Goal: Information Seeking & Learning: Find specific fact

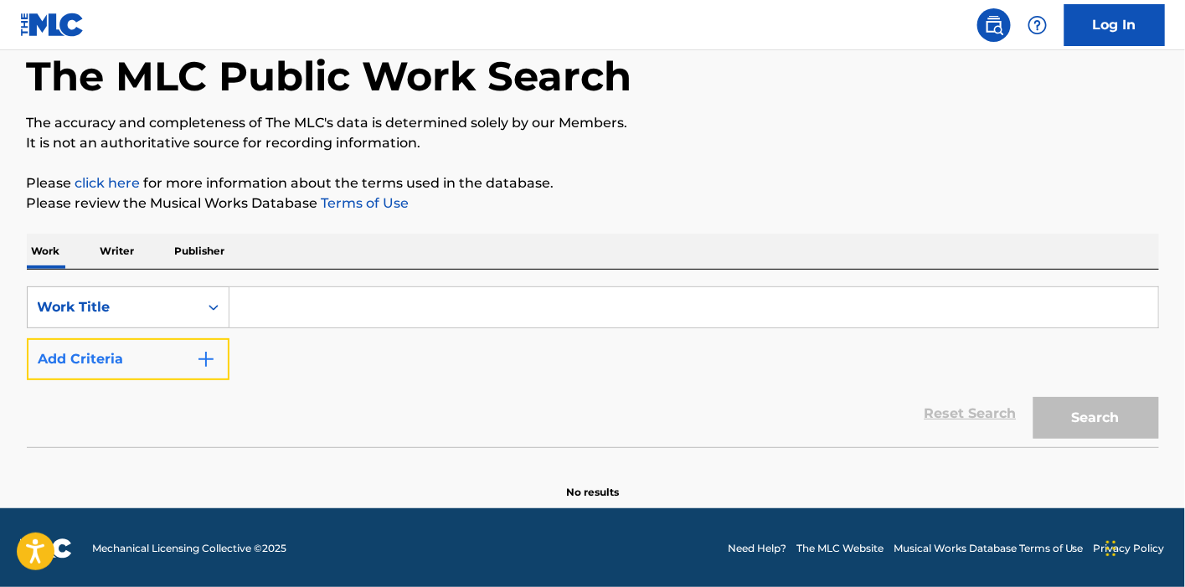
click at [196, 359] on img "Search Form" at bounding box center [206, 359] width 20 height 20
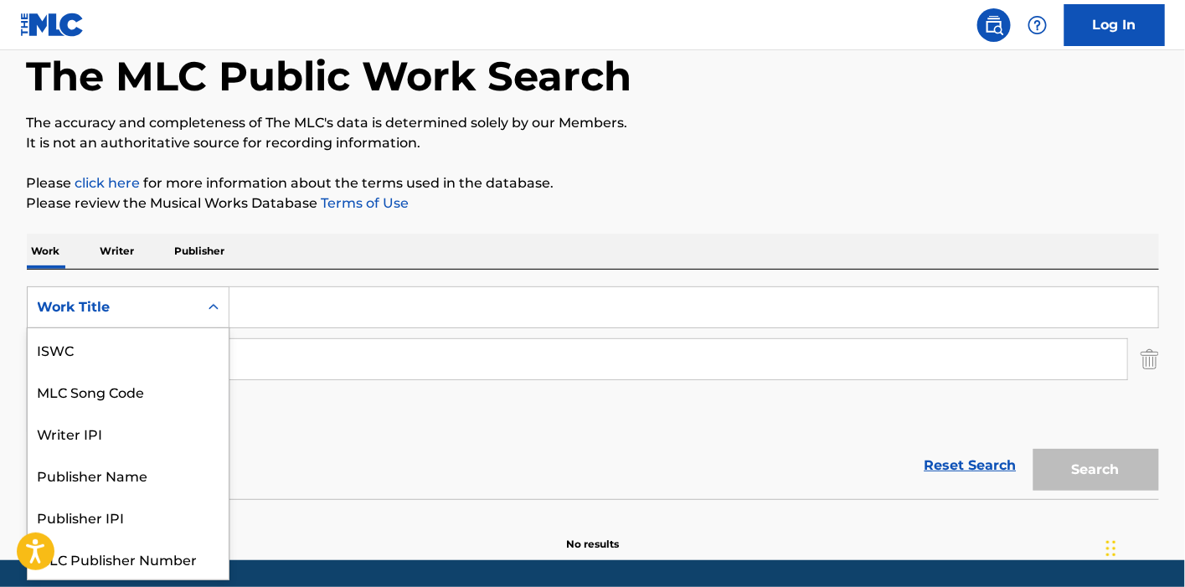
click at [147, 309] on div "Work Title" at bounding box center [113, 307] width 151 height 20
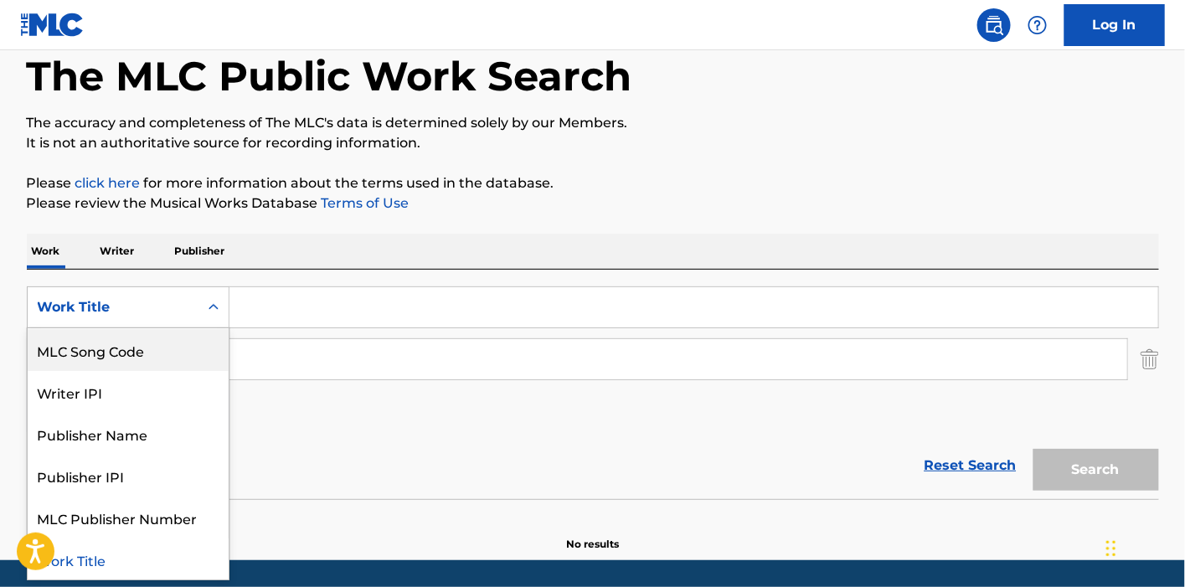
click at [291, 316] on input "Search Form" at bounding box center [693, 307] width 928 height 40
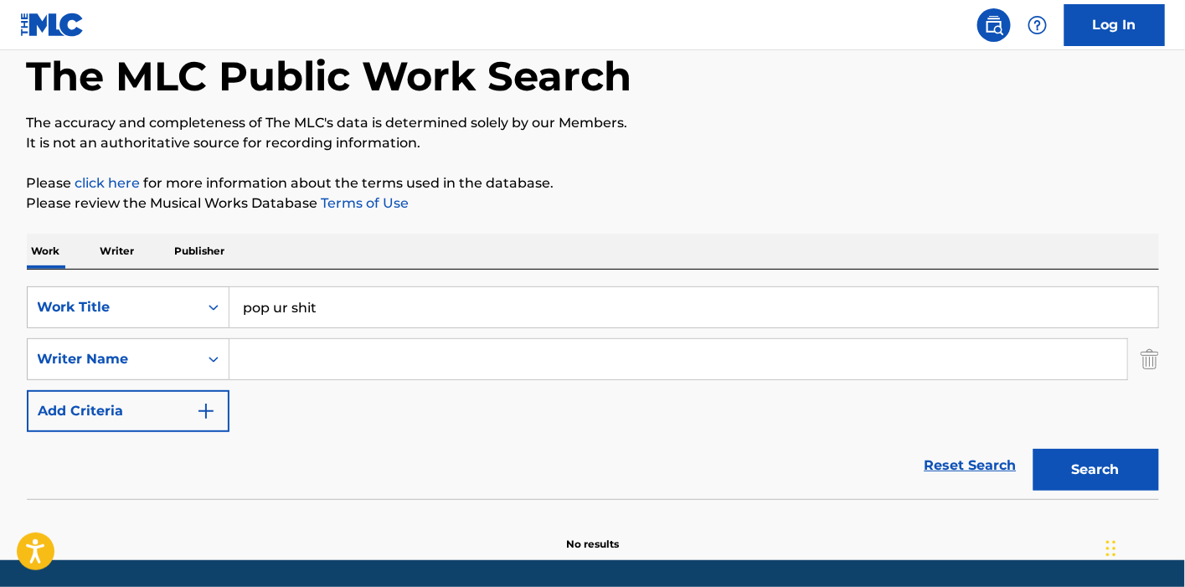
type input "pop ur shit"
type input "[PERSON_NAME]"
click at [1033, 449] on button "Search" at bounding box center [1096, 470] width 126 height 42
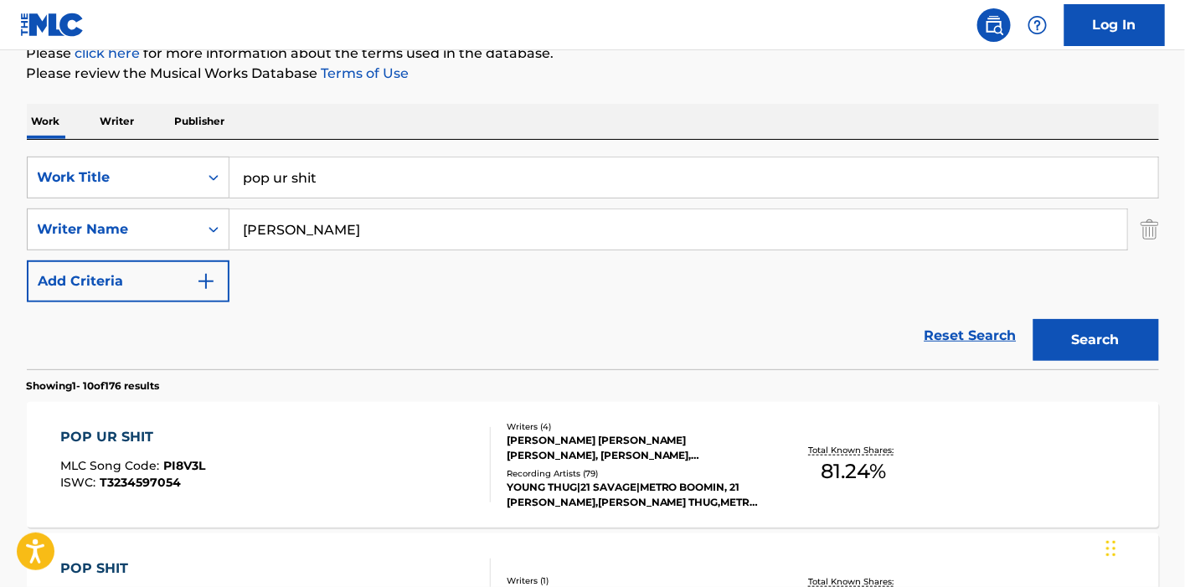
scroll to position [366, 0]
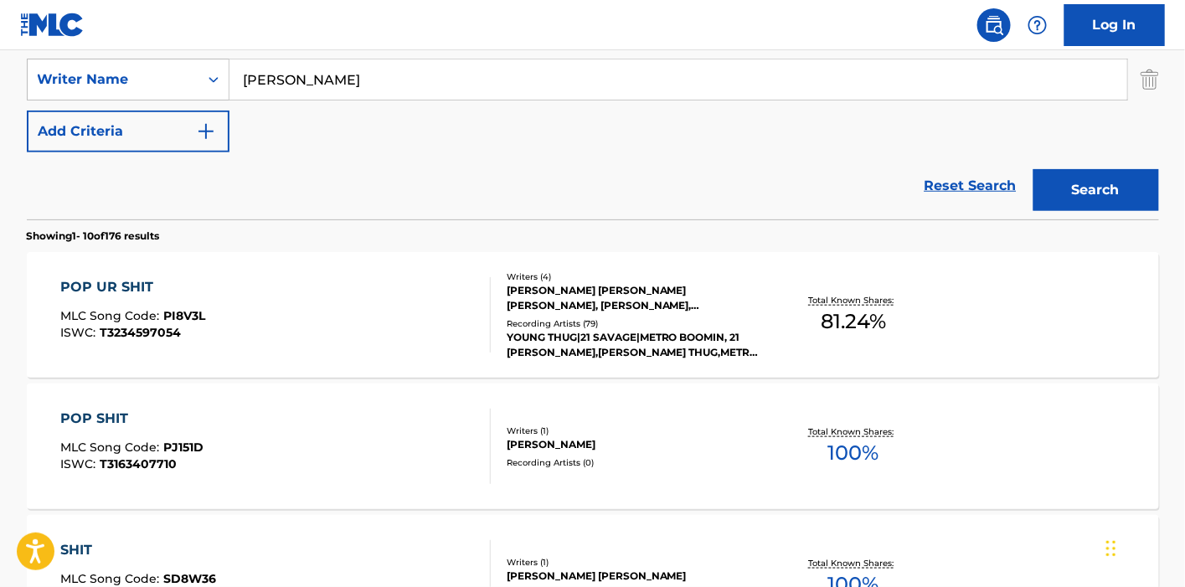
click at [576, 290] on div "[PERSON_NAME] [PERSON_NAME] [PERSON_NAME], [PERSON_NAME], [PERSON_NAME]" at bounding box center [632, 298] width 253 height 30
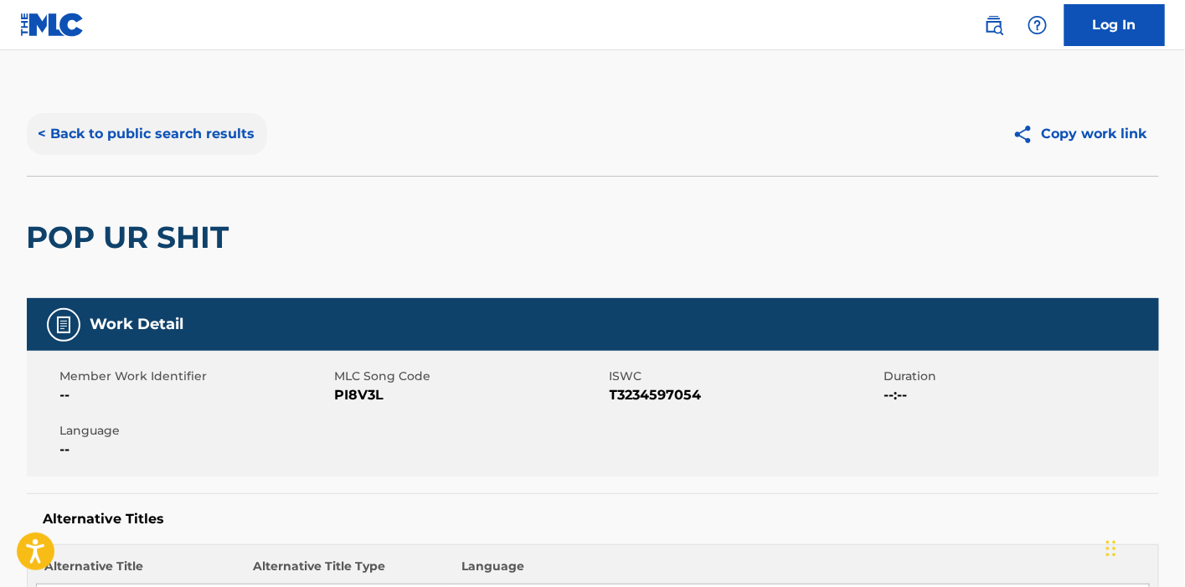
click at [126, 141] on button "< Back to public search results" at bounding box center [147, 134] width 240 height 42
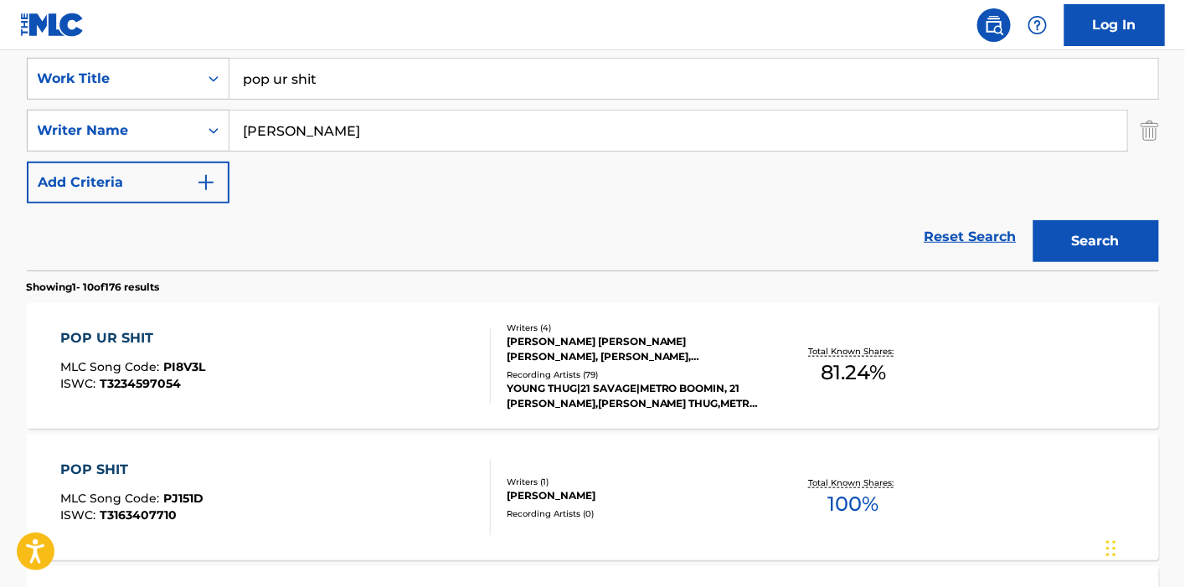
scroll to position [272, 0]
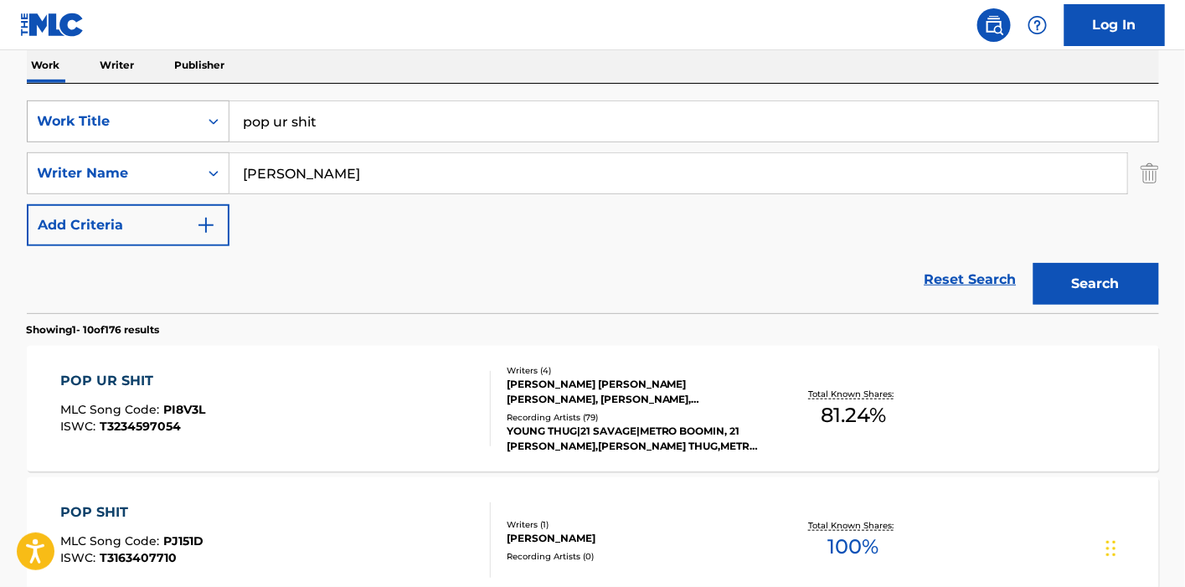
drag, startPoint x: 372, startPoint y: 118, endPoint x: 172, endPoint y: 118, distance: 200.1
click at [164, 117] on div "SearchWithCriteriaae19ee00-e963-44a1-b699-17fdee046a87 Work Title pop ur shit" at bounding box center [593, 121] width 1132 height 42
type input "american dream"
type input "[PERSON_NAME]"
click at [1033, 263] on button "Search" at bounding box center [1096, 284] width 126 height 42
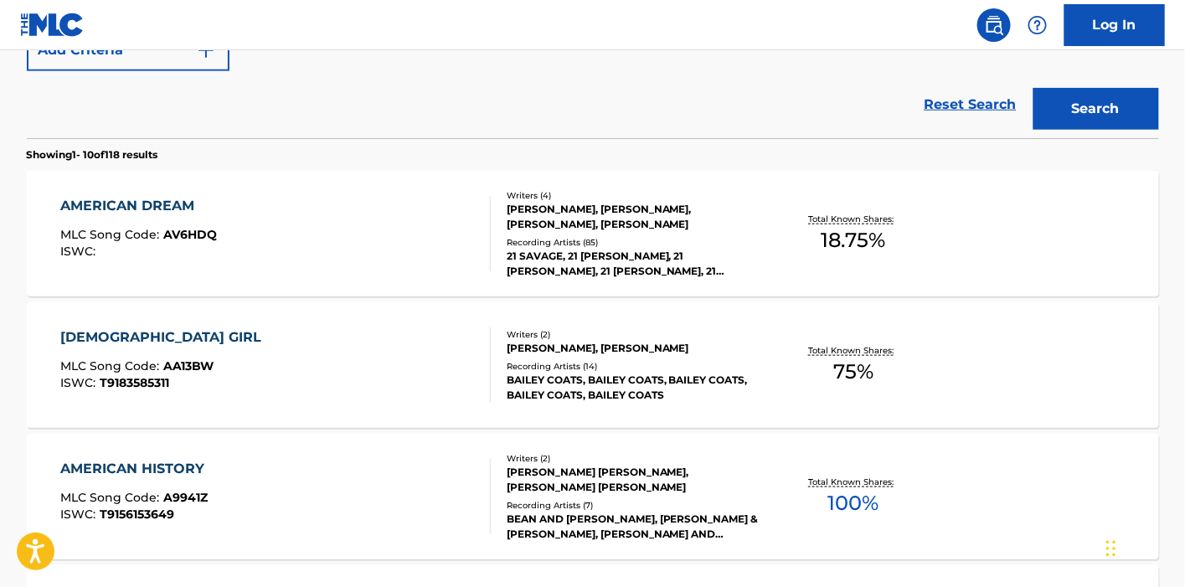
scroll to position [552, 0]
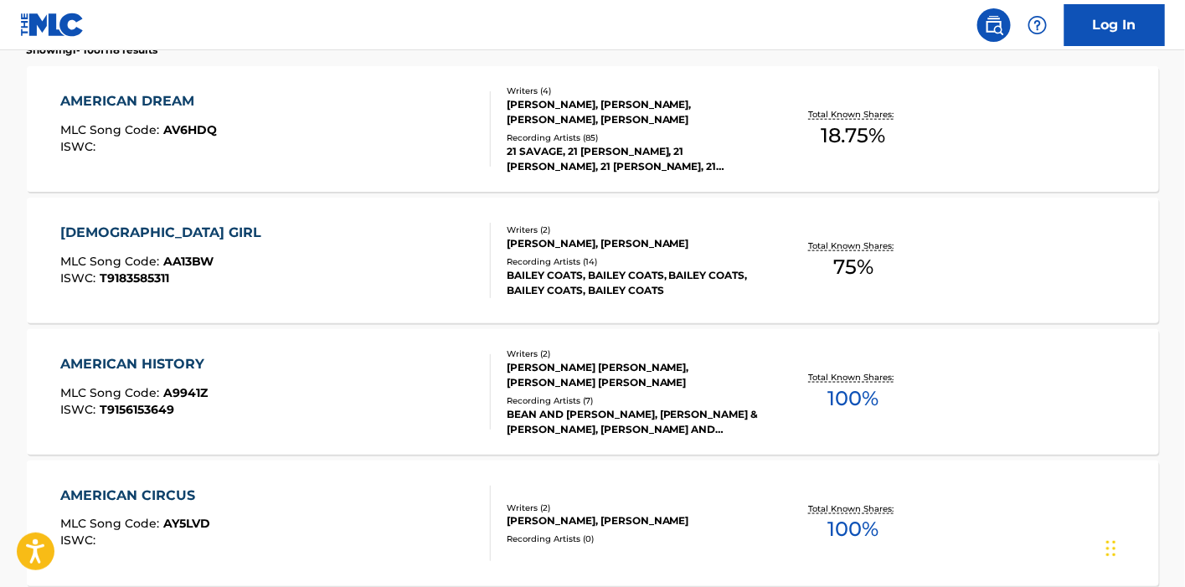
click at [463, 96] on div "AMERICAN DREAM MLC Song Code : AV6HDQ ISWC :" at bounding box center [275, 128] width 430 height 75
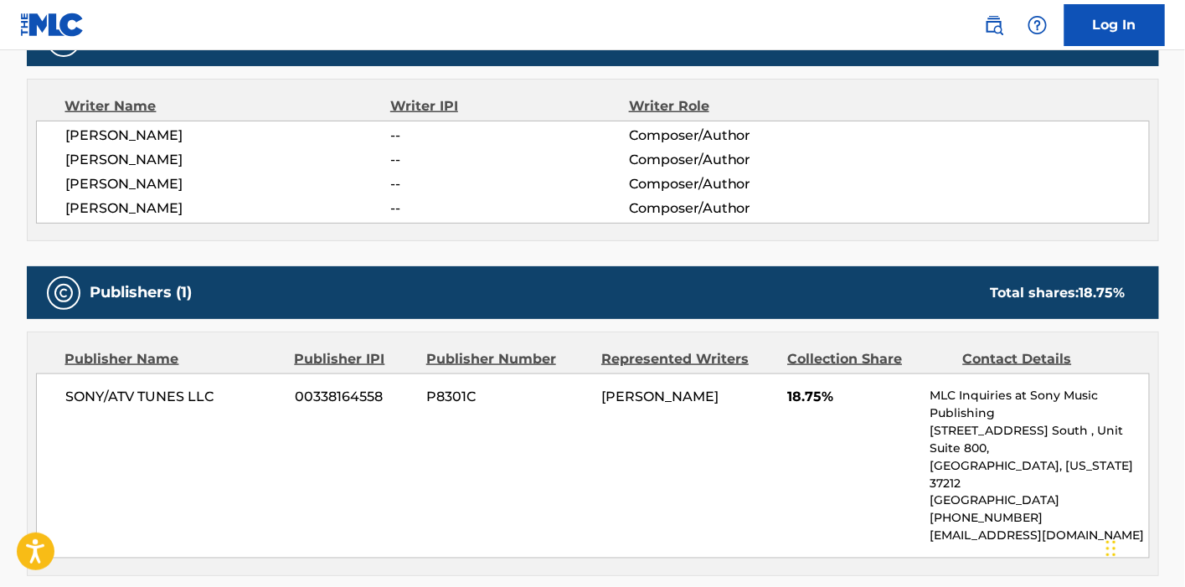
scroll to position [465, 0]
